Goal: Information Seeking & Learning: Learn about a topic

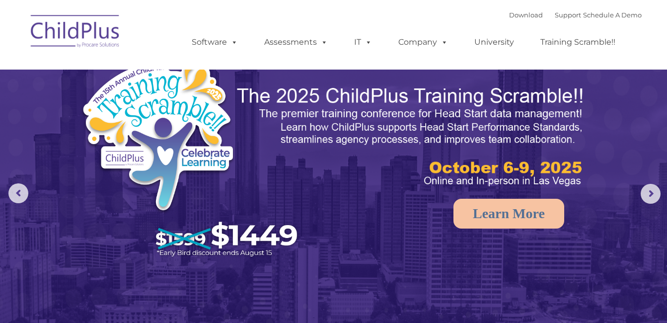
select select "MEDIUM"
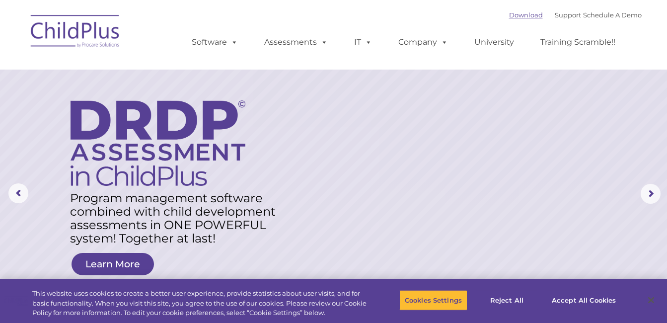
click at [513, 16] on link "Download" at bounding box center [526, 15] width 34 height 8
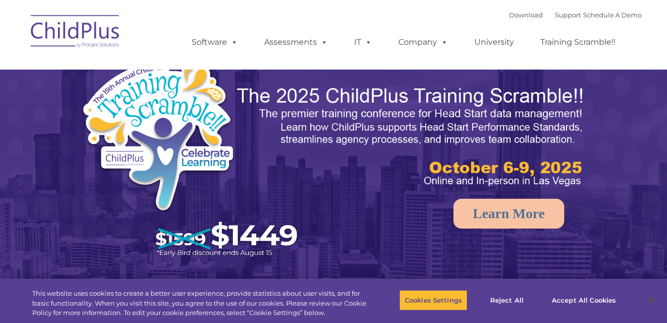
select select "MEDIUM"
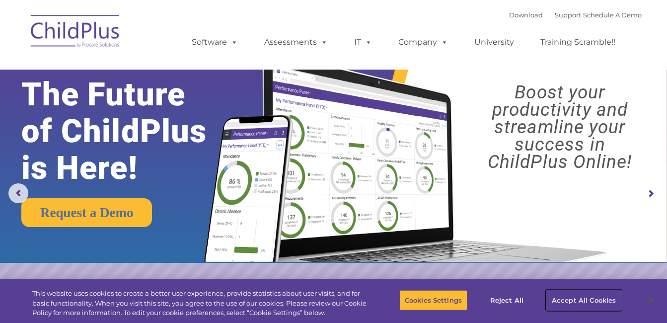
click at [558, 297] on button "Accept All Cookies" at bounding box center [583, 299] width 75 height 21
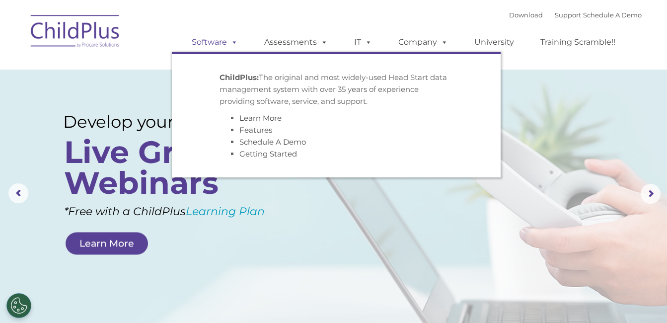
click at [209, 43] on link "Software" at bounding box center [215, 42] width 66 height 20
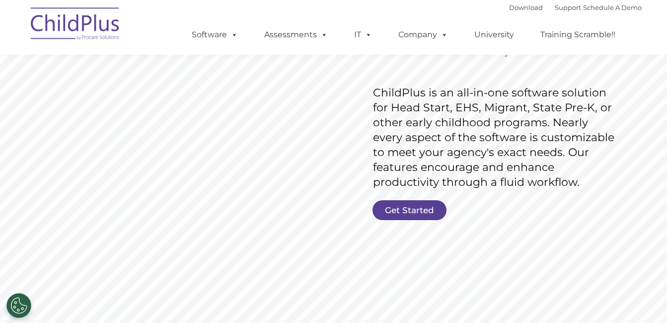
scroll to position [149, 0]
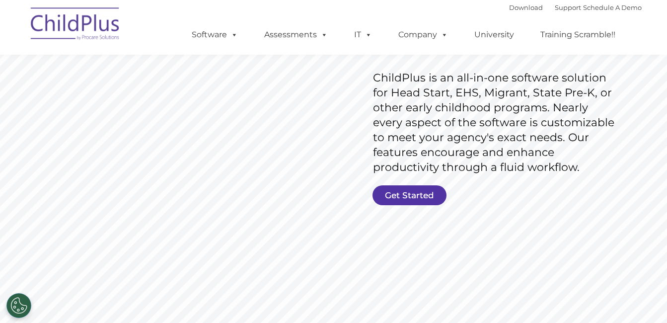
click at [403, 197] on link "Get Started" at bounding box center [409, 195] width 74 height 20
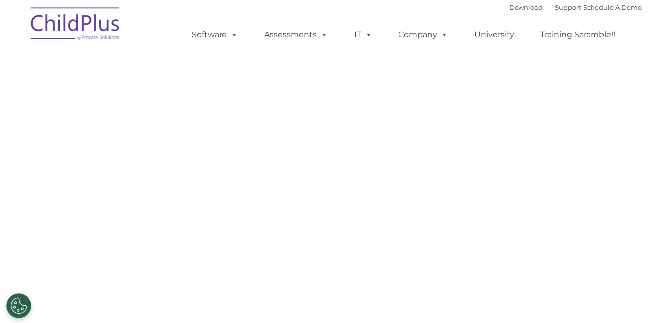
select select "MEDIUM"
